Goal: Task Accomplishment & Management: Manage account settings

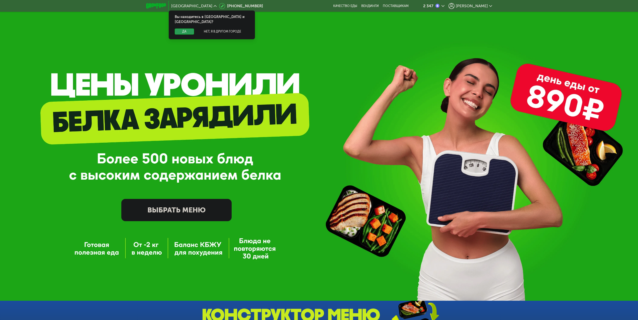
click at [184, 29] on button "Да" at bounding box center [184, 32] width 19 height 6
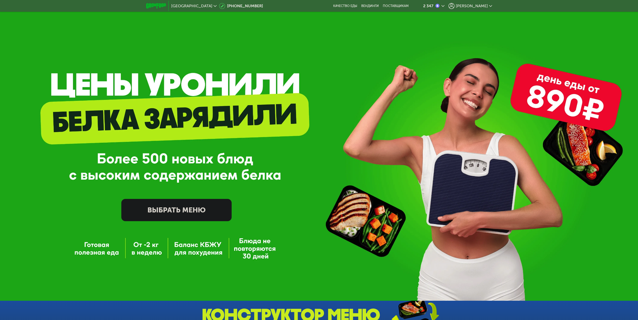
click at [471, 4] on span "[PERSON_NAME]" at bounding box center [471, 6] width 32 height 4
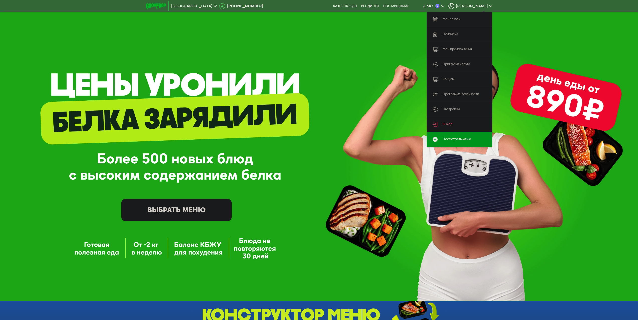
click at [463, 18] on link "Мои заказы" at bounding box center [459, 19] width 65 height 15
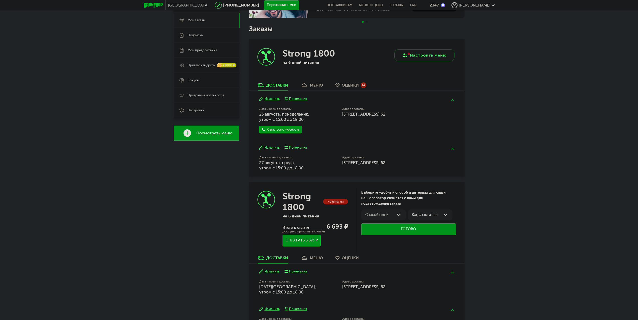
scroll to position [75, 0]
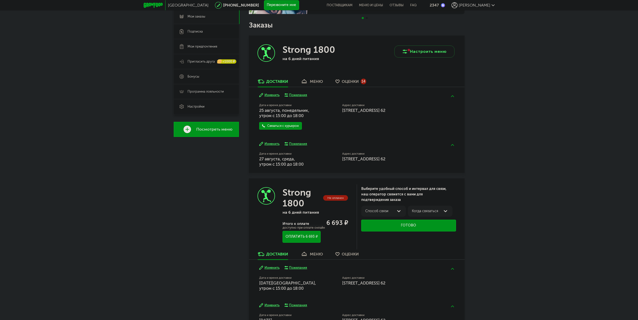
click at [272, 143] on button "Изменить" at bounding box center [269, 144] width 20 height 5
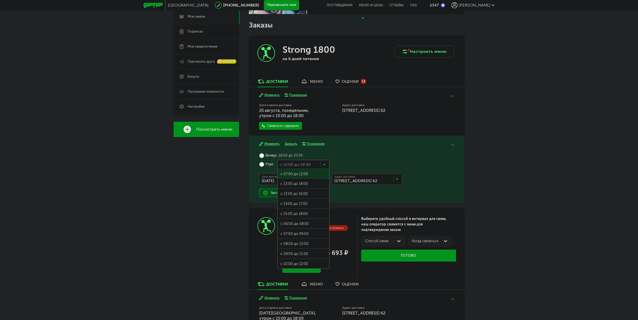
click at [325, 164] on input "Search for option" at bounding box center [303, 164] width 52 height 9
click at [300, 154] on span "с 18:00 до 23:59" at bounding box center [288, 156] width 27 height 5
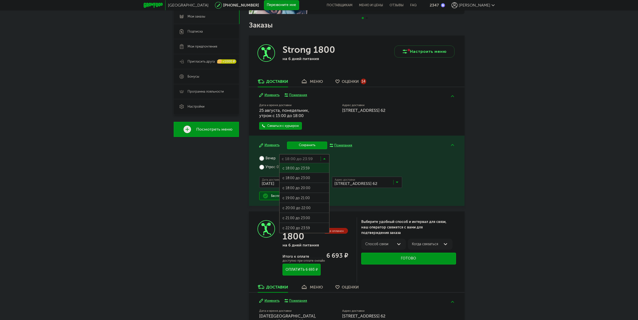
click at [325, 159] on icon at bounding box center [324, 160] width 3 height 5
click at [312, 178] on span "с 18:00 до 23:00" at bounding box center [304, 178] width 50 height 11
click at [305, 145] on button "Сохранить" at bounding box center [307, 146] width 40 height 8
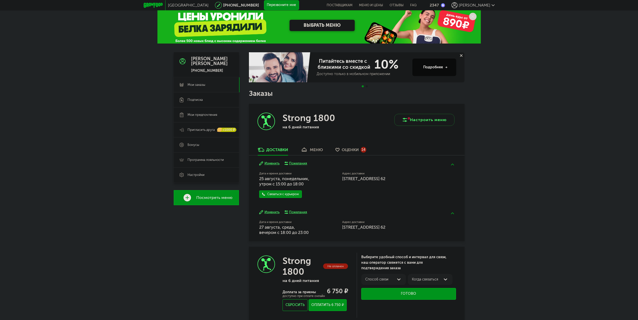
scroll to position [25, 0]
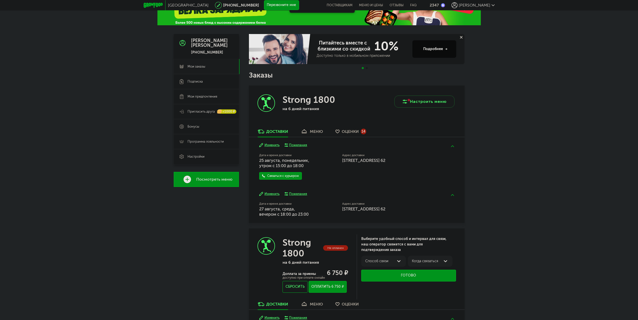
click at [273, 193] on button "Изменить" at bounding box center [269, 194] width 20 height 5
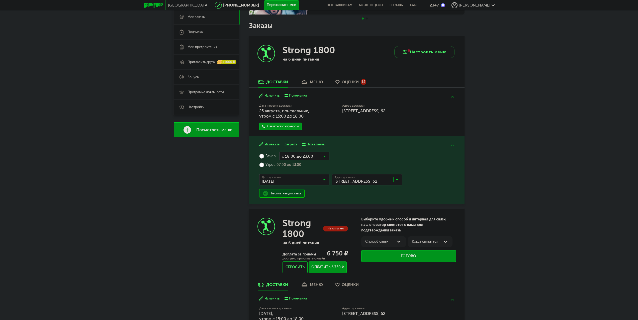
scroll to position [75, 0]
click at [327, 156] on input "Search for option" at bounding box center [304, 155] width 50 height 9
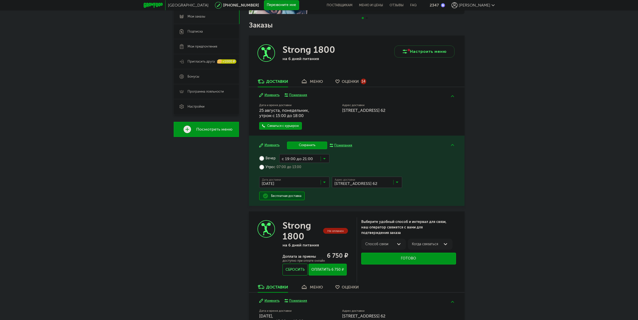
scroll to position [0, 0]
click at [317, 194] on span "с 19:00 до 21:00" at bounding box center [304, 198] width 50 height 11
click at [320, 158] on input "Search for option" at bounding box center [304, 158] width 50 height 9
click at [314, 206] on span "с 20:00 до 22:00" at bounding box center [304, 208] width 50 height 11
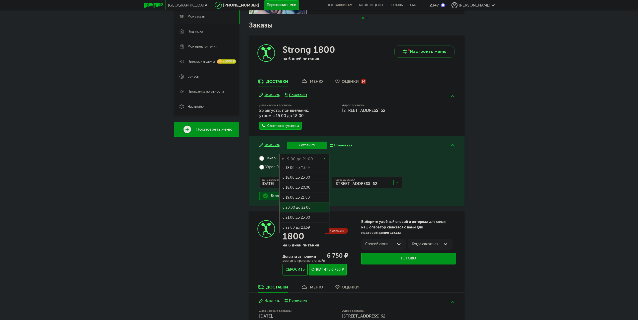
scroll to position [0, 0]
click at [303, 147] on button "Сохранить" at bounding box center [307, 146] width 40 height 8
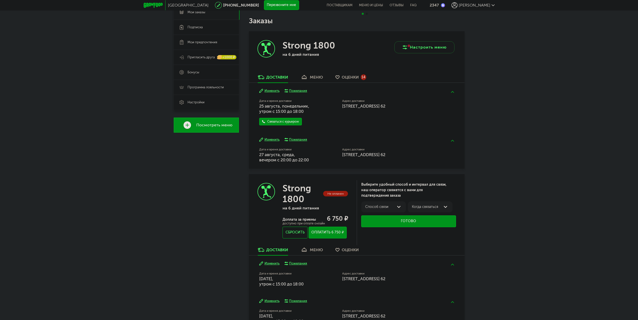
scroll to position [77, 0]
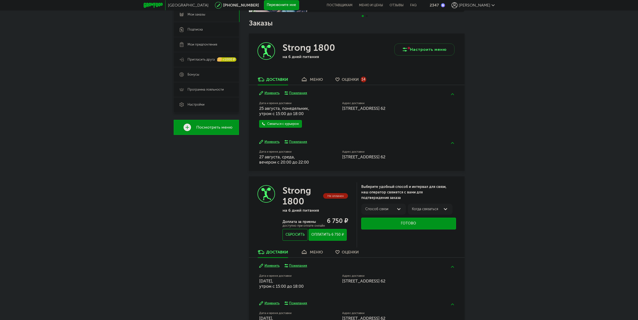
click at [275, 143] on button "Изменить" at bounding box center [269, 142] width 20 height 5
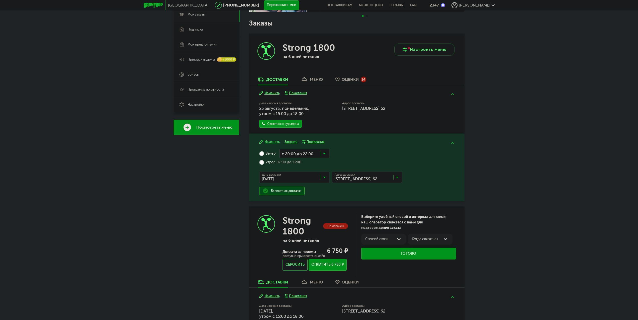
click at [326, 193] on div "Вечер с 20:00 до 22:00 Загрузка... Утро с 07:00 до 13:00 Дата доставки 27 авгус…" at bounding box center [356, 172] width 195 height 46
click at [352, 152] on div "Вечер с 20:00 до 22:00 Загрузка... Утро с 07:00 до 13:00 Дата доставки 27 авгус…" at bounding box center [356, 172] width 195 height 46
click at [315, 122] on div "Дата и время доставки 25 августа, понедельник, утром c 15:00 до 18:00 Связаться…" at bounding box center [300, 114] width 83 height 27
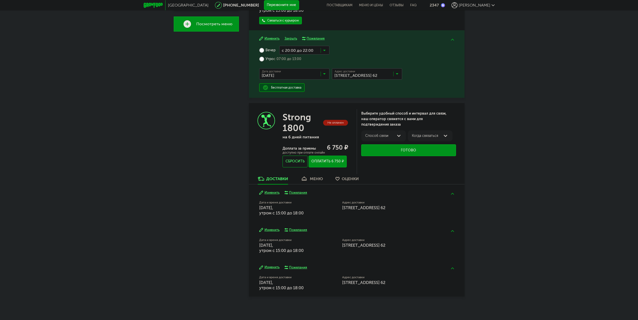
scroll to position [183, 0]
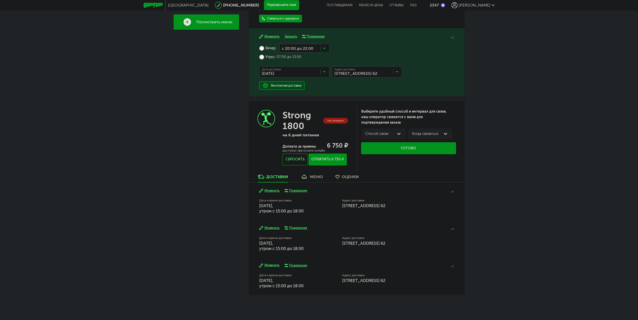
click at [272, 194] on div "Изменить Пожелания Дата и время доставки 30 августа, суббота, утром c 15:00 до …" at bounding box center [356, 201] width 215 height 37
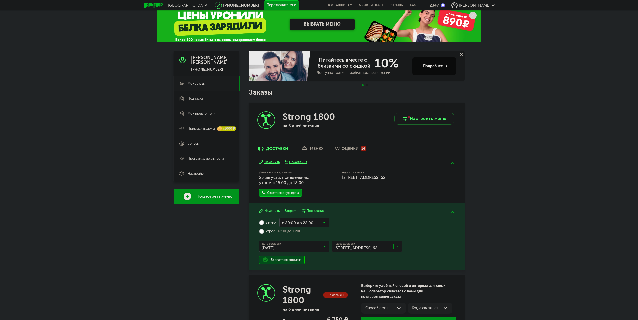
scroll to position [7, 0]
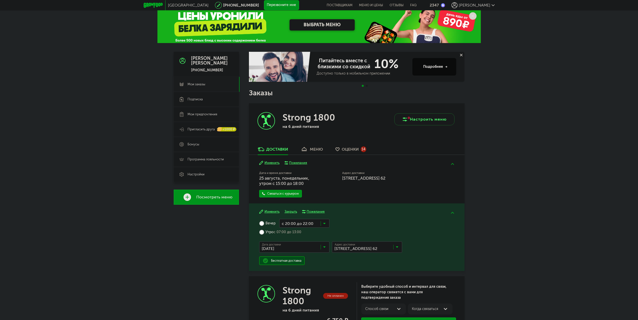
click at [480, 2] on div "[PERSON_NAME]" at bounding box center [472, 5] width 43 height 6
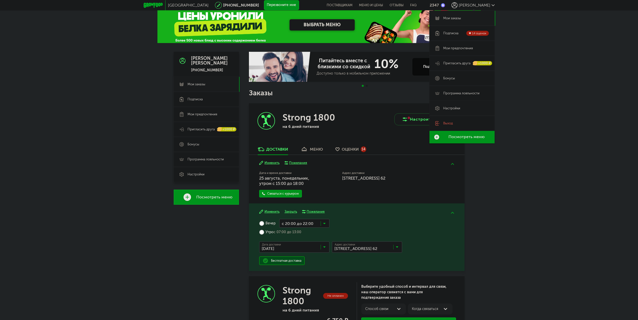
click at [459, 107] on span "Настройки" at bounding box center [451, 108] width 17 height 5
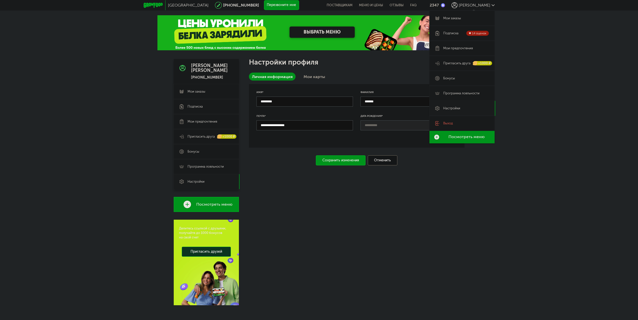
click at [277, 146] on div "**********" at bounding box center [356, 116] width 215 height 64
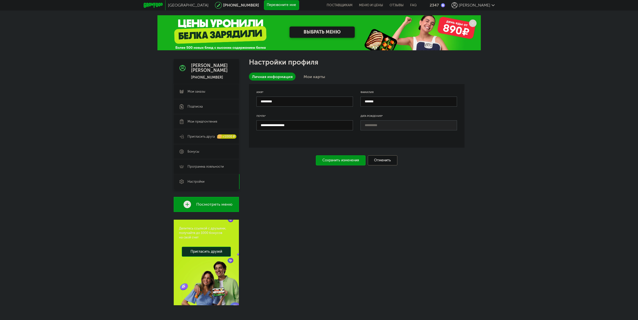
click at [313, 77] on link "Мои карты" at bounding box center [314, 77] width 28 height 8
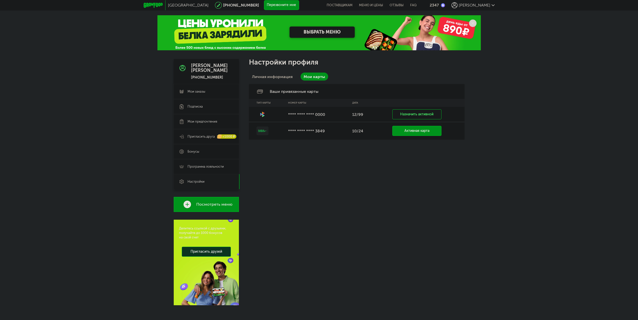
click at [277, 77] on link "Личная информация" at bounding box center [272, 77] width 47 height 8
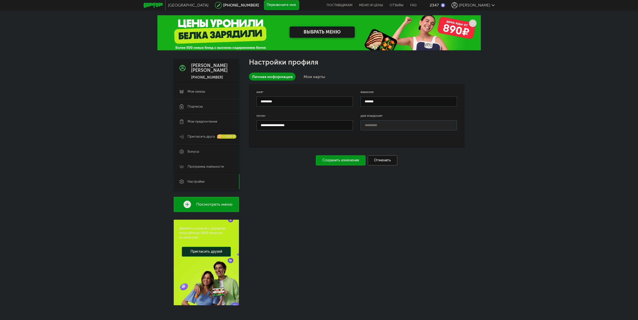
click at [204, 91] on span "Мои заказы" at bounding box center [196, 91] width 18 height 5
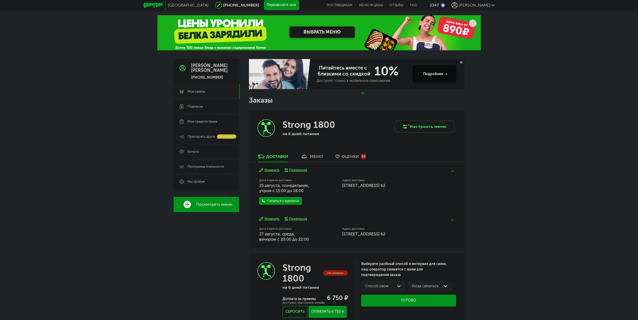
click at [462, 62] on icon at bounding box center [461, 62] width 3 height 3
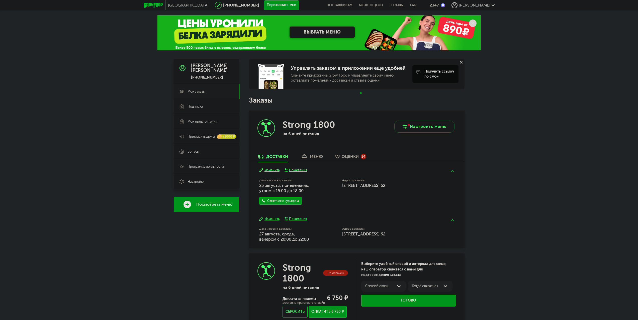
click at [460, 63] on icon at bounding box center [461, 62] width 3 height 3
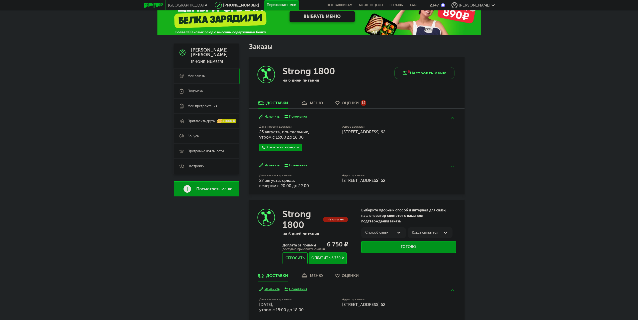
scroll to position [14, 0]
